Goal: Task Accomplishment & Management: Manage account settings

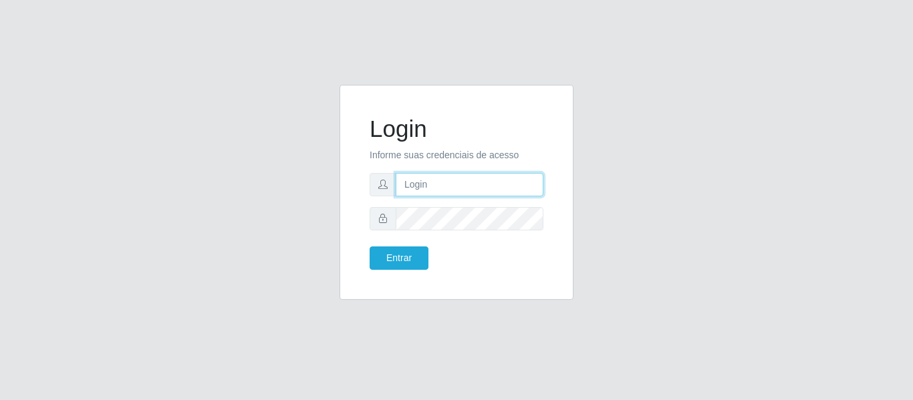
click at [430, 188] on input "text" at bounding box center [470, 184] width 148 height 23
type input "[EMAIL_ADDRESS][DOMAIN_NAME]"
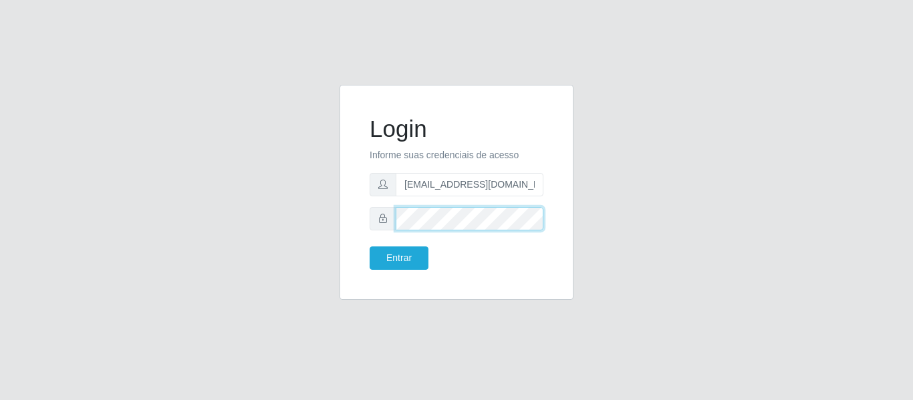
click at [370, 247] on button "Entrar" at bounding box center [399, 258] width 59 height 23
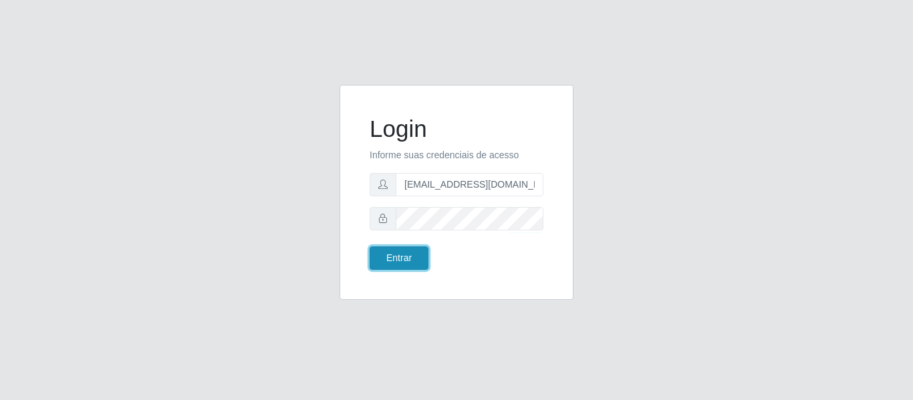
click at [412, 260] on button "Entrar" at bounding box center [399, 258] width 59 height 23
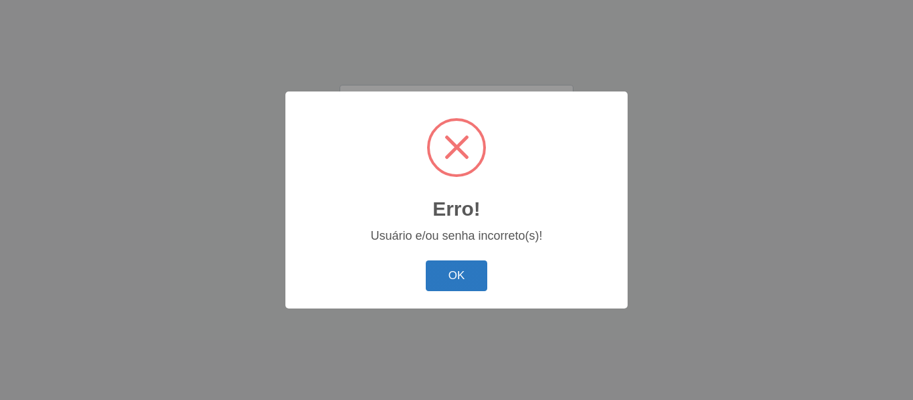
click at [471, 285] on button "OK" at bounding box center [457, 276] width 62 height 31
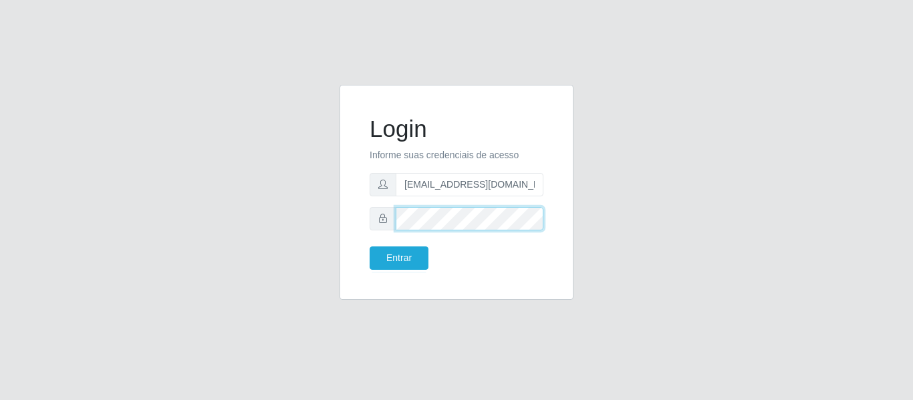
click at [366, 229] on div "Login Informe suas credenciais de acesso [EMAIL_ADDRESS][DOMAIN_NAME] Entrar" at bounding box center [456, 193] width 200 height 182
click at [370, 247] on button "Entrar" at bounding box center [399, 258] width 59 height 23
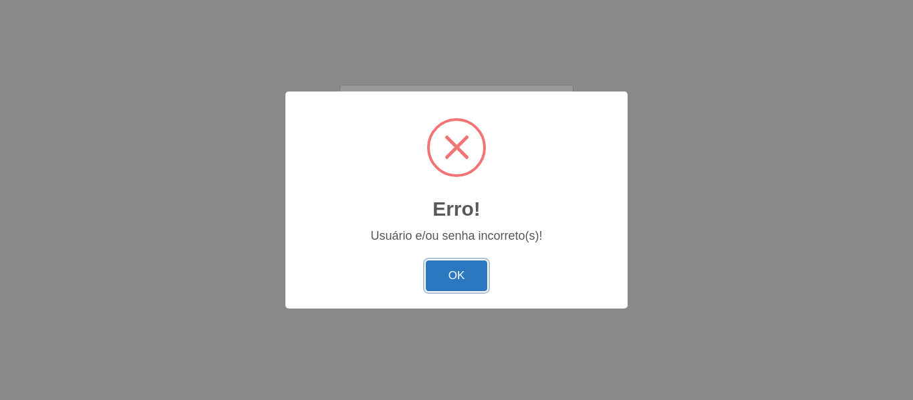
click at [448, 263] on button "OK" at bounding box center [457, 276] width 62 height 31
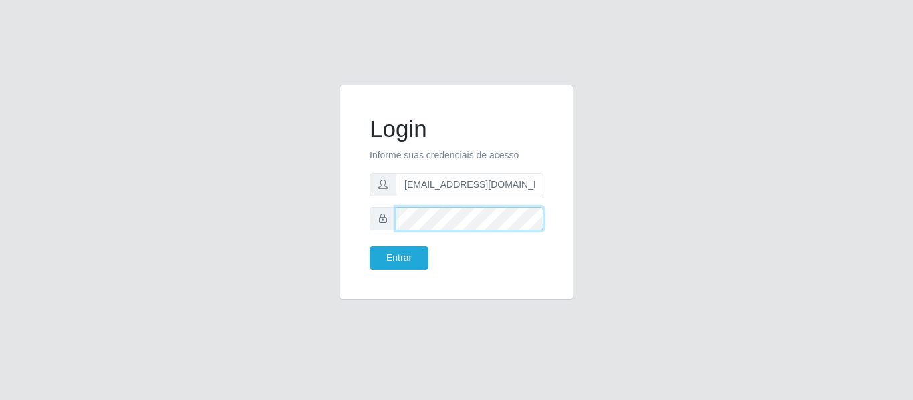
click at [370, 247] on button "Entrar" at bounding box center [399, 258] width 59 height 23
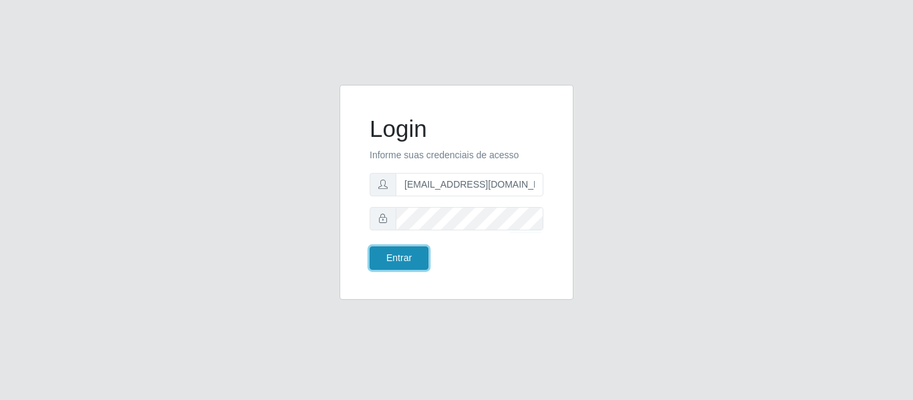
click at [416, 255] on button "Entrar" at bounding box center [399, 258] width 59 height 23
